Goal: Task Accomplishment & Management: Manage account settings

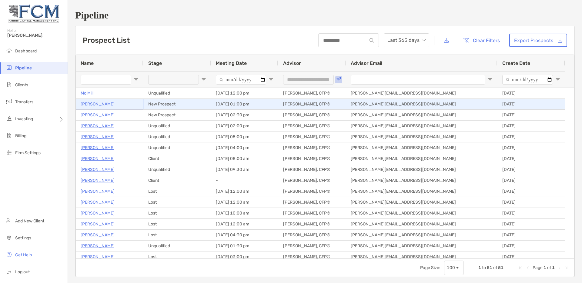
click at [90, 105] on p "[PERSON_NAME]" at bounding box center [98, 104] width 34 height 8
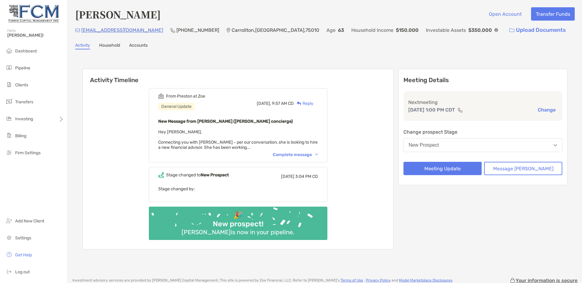
click at [297, 155] on div "Complete message" at bounding box center [295, 154] width 45 height 5
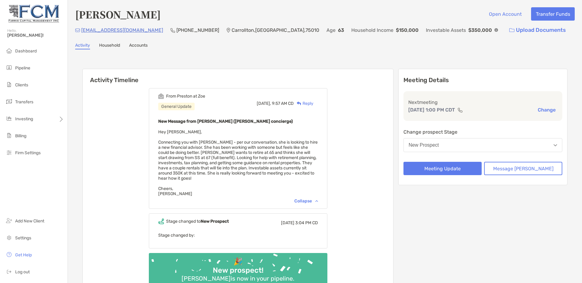
click at [495, 31] on img at bounding box center [497, 30] width 4 height 4
click at [334, 53] on div "Melanie Manly Open Account Transfer Funds manlys4@yahoo.com (214) 796-9670 Carr…" at bounding box center [325, 159] width 514 height 318
